Goal: Information Seeking & Learning: Learn about a topic

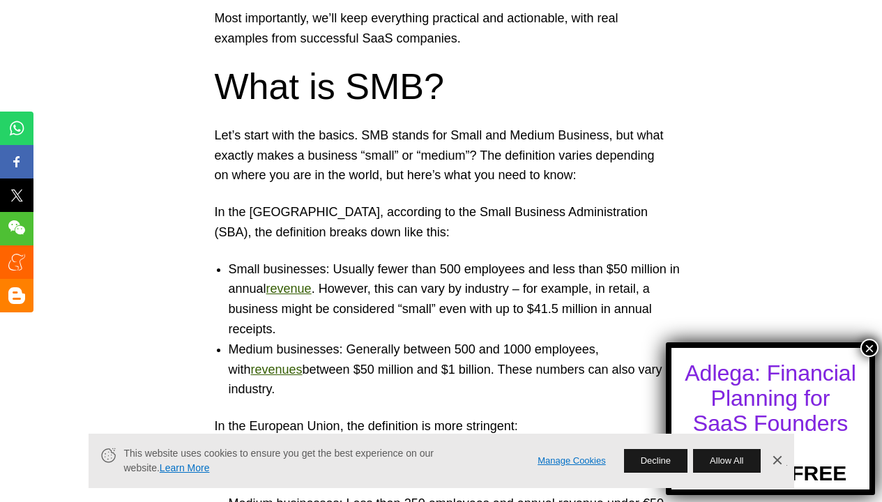
scroll to position [991, 0]
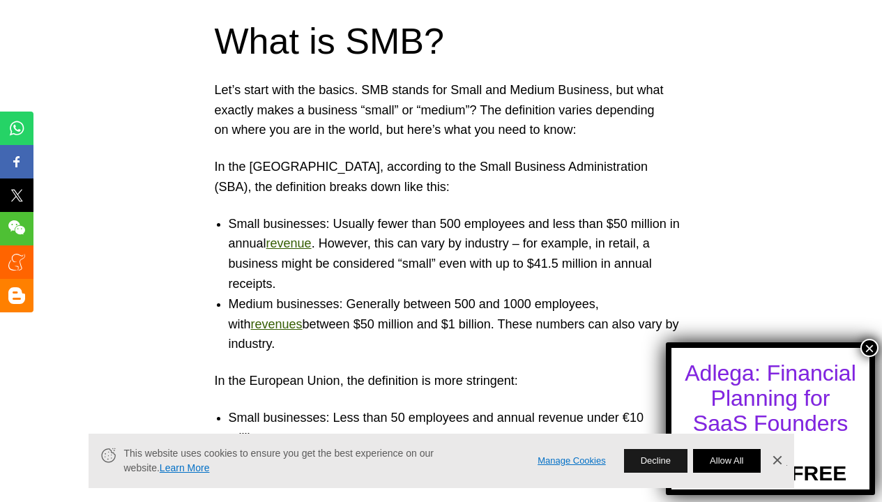
click at [714, 458] on button "Allow All" at bounding box center [726, 461] width 67 height 24
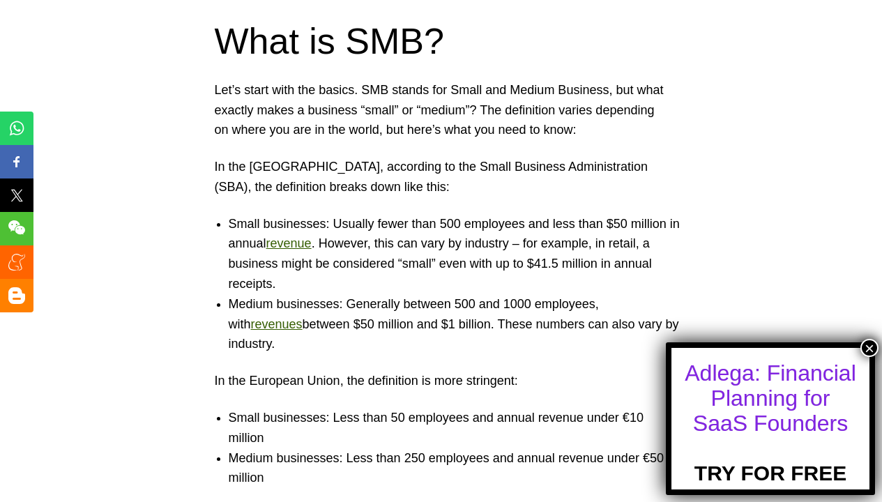
click at [870, 345] on button "×" at bounding box center [870, 348] width 18 height 18
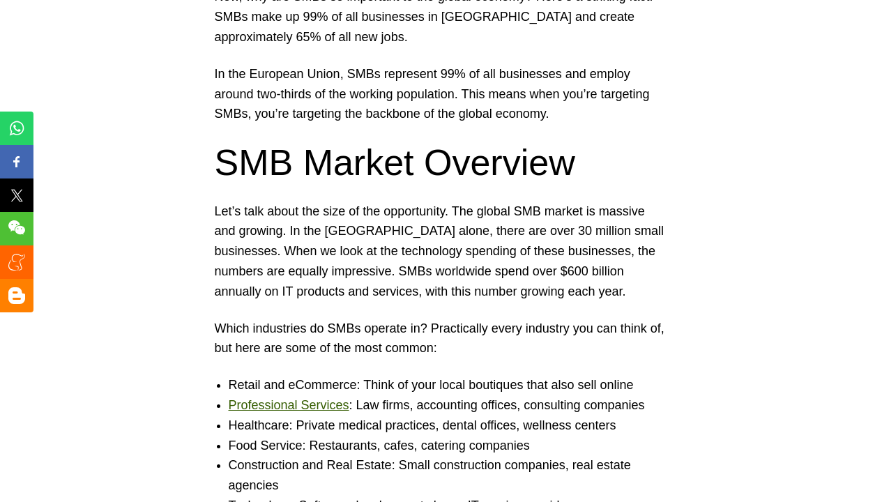
scroll to position [1610, 0]
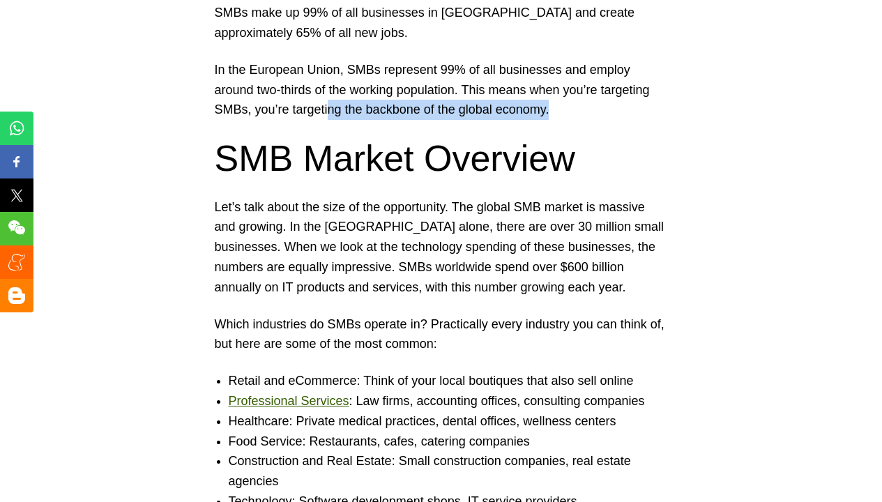
drag, startPoint x: 555, startPoint y: 50, endPoint x: 326, endPoint y: 54, distance: 228.8
click at [326, 60] on p "In the European Union, SMBs represent 99% of all businesses and employ around t…" at bounding box center [441, 90] width 453 height 60
click at [359, 60] on p "In the European Union, SMBs represent 99% of all businesses and employ around t…" at bounding box center [441, 90] width 453 height 60
drag, startPoint x: 366, startPoint y: 50, endPoint x: 422, endPoint y: 52, distance: 55.9
click at [422, 60] on p "In the European Union, SMBs represent 99% of all businesses and employ around t…" at bounding box center [441, 90] width 453 height 60
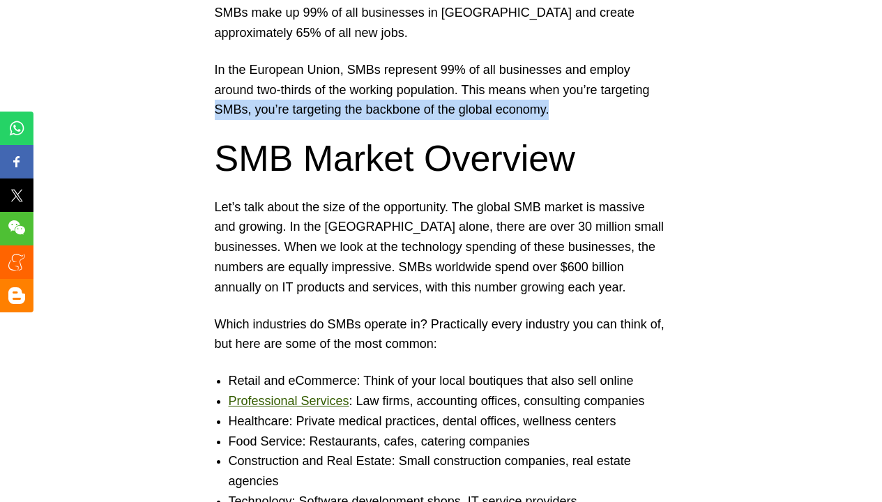
drag, startPoint x: 216, startPoint y: 51, endPoint x: 557, endPoint y: 58, distance: 340.4
click at [557, 60] on p "In the European Union, SMBs represent 99% of all businesses and employ around t…" at bounding box center [441, 90] width 453 height 60
copy p "SMBs, you’re targeting the backbone of the global economy."
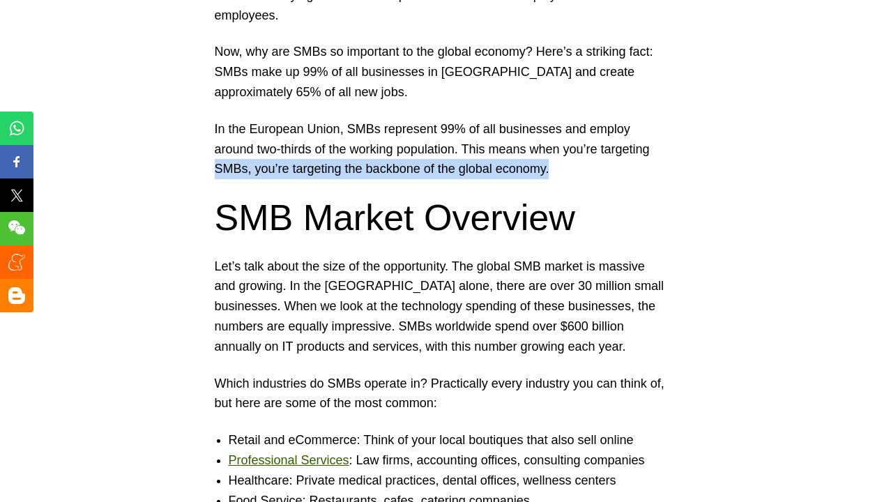
scroll to position [1548, 0]
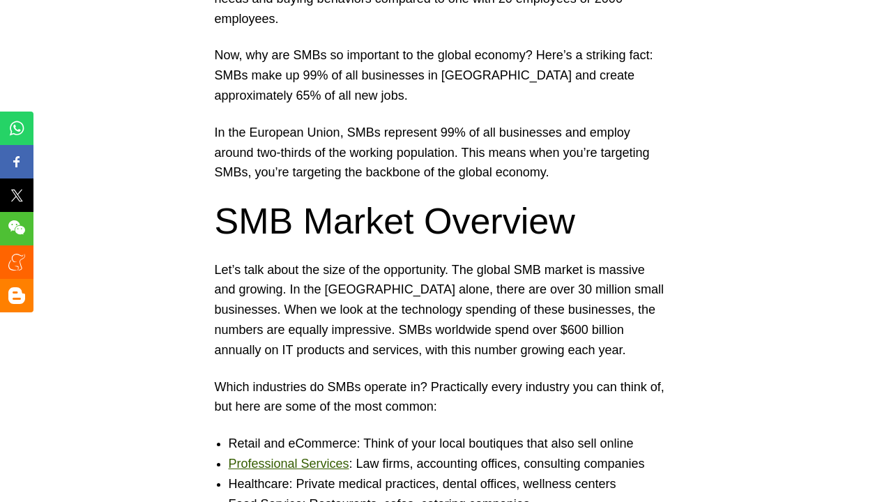
click at [402, 123] on p "In the European Union, SMBs represent 99% of all businesses and employ around t…" at bounding box center [441, 153] width 453 height 60
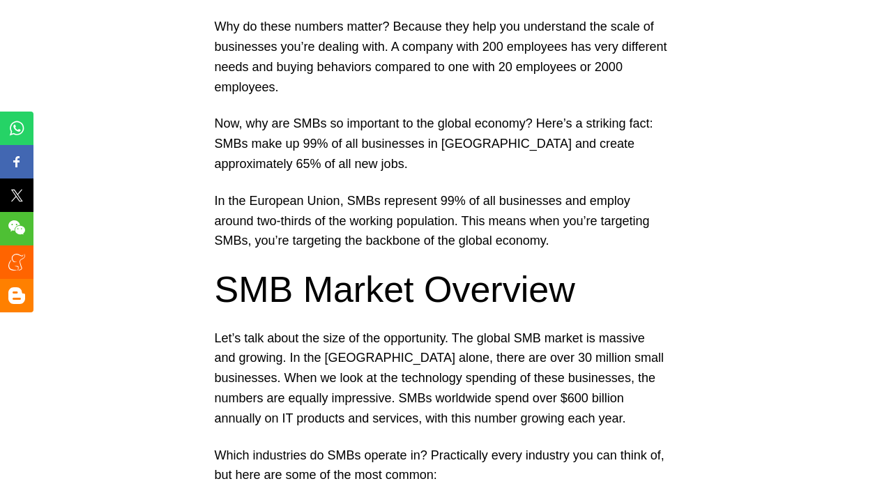
scroll to position [1471, 0]
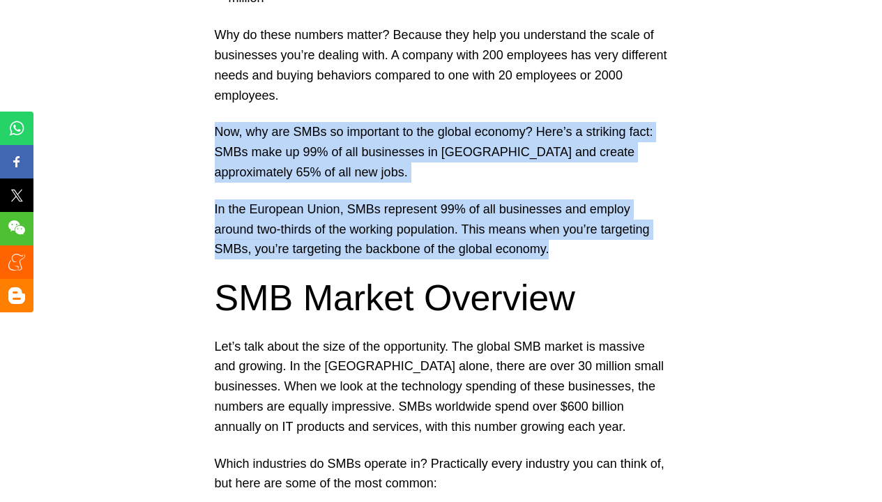
drag, startPoint x: 216, startPoint y: 75, endPoint x: 556, endPoint y: 191, distance: 359.7
copy div "Now, why are SMBs so important to the global economy? Here’s a striking fact: S…"
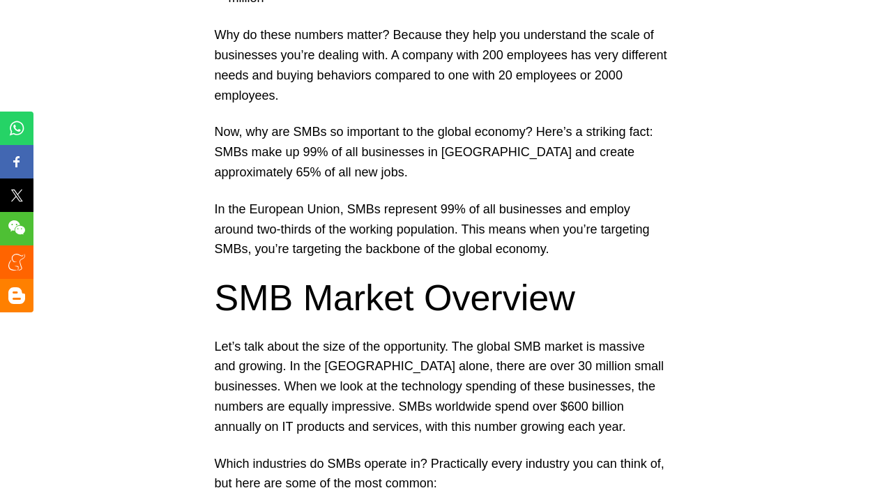
click at [498, 276] on h2 "SMB Market Overview" at bounding box center [441, 297] width 453 height 43
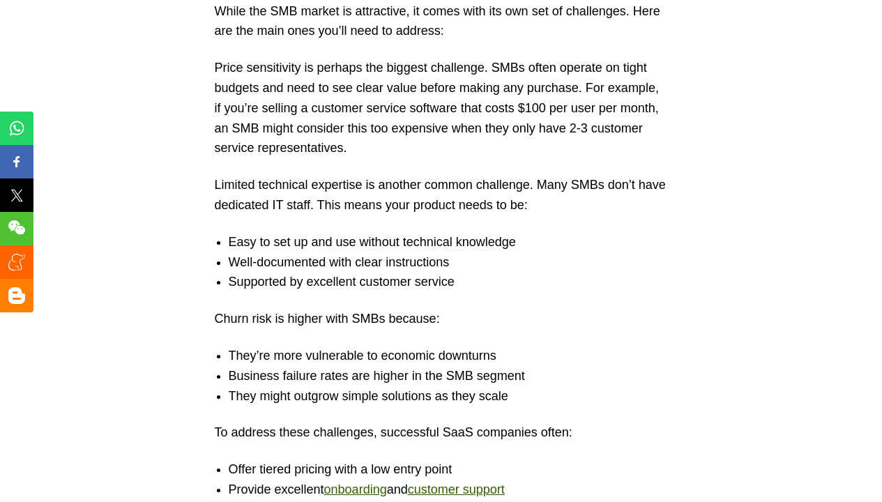
scroll to position [3750, 0]
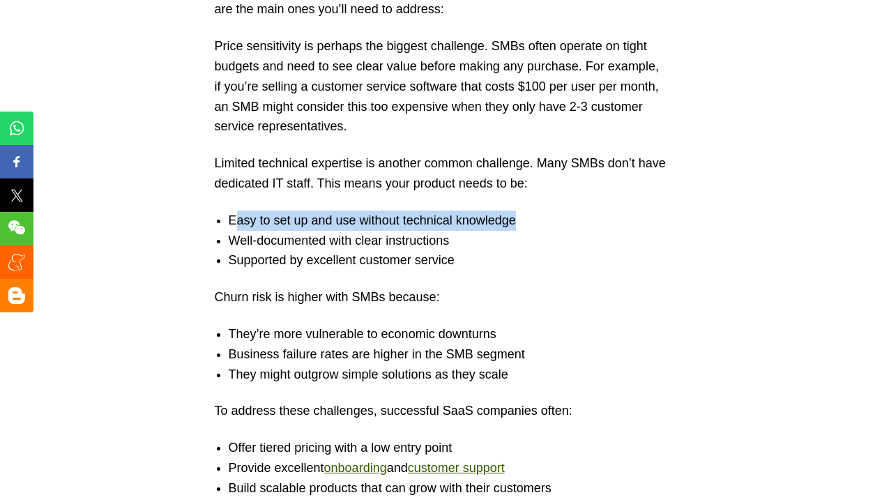
drag, startPoint x: 233, startPoint y: 130, endPoint x: 548, endPoint y: 135, distance: 315.3
click at [548, 211] on li "Easy to set up and use without technical knowledge" at bounding box center [455, 221] width 453 height 20
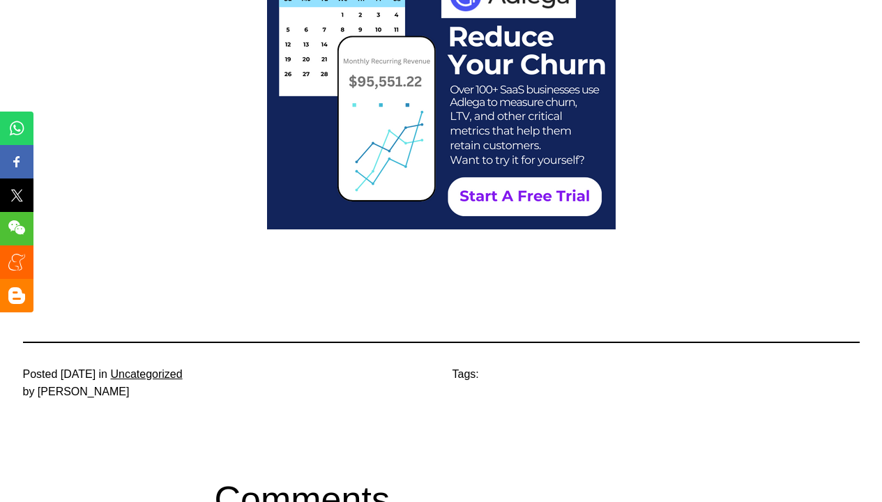
scroll to position [5018, 0]
